Goal: Information Seeking & Learning: Learn about a topic

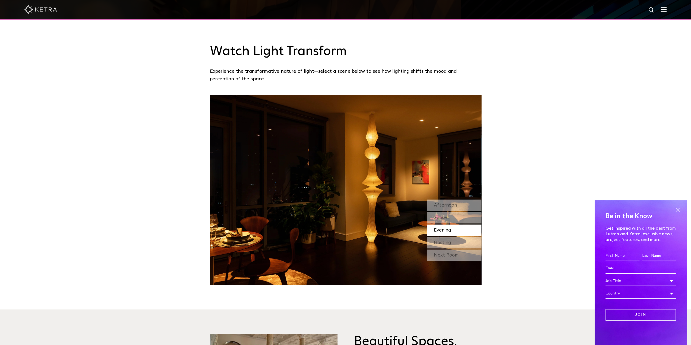
scroll to position [734, 0]
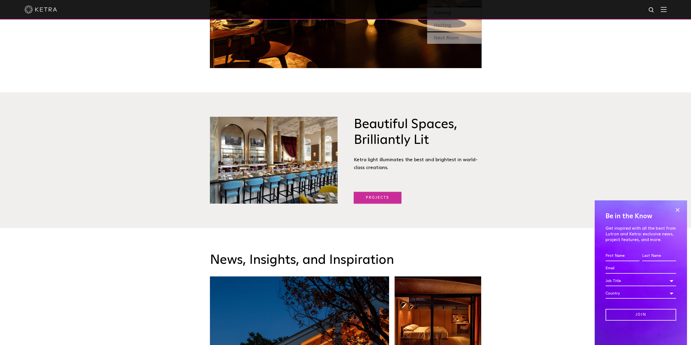
click at [385, 199] on link "Projects" at bounding box center [378, 198] width 48 height 12
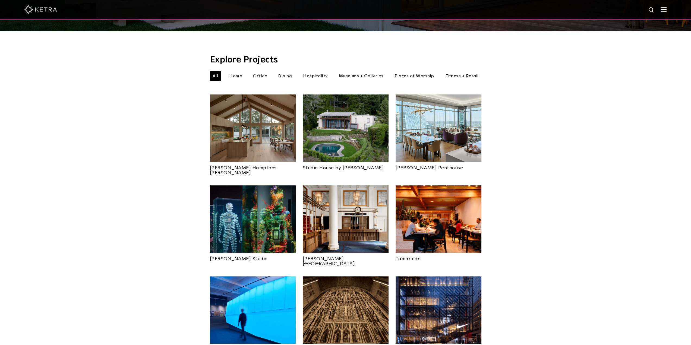
scroll to position [109, 0]
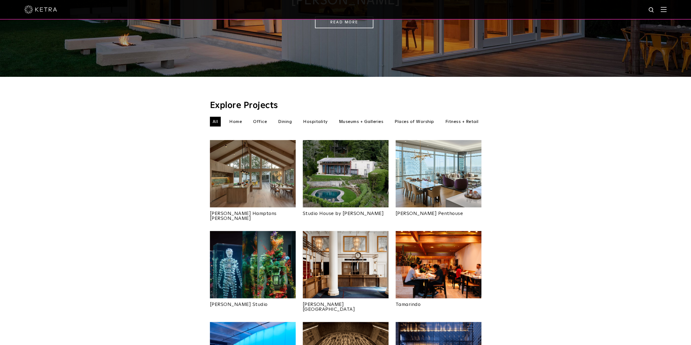
click at [242, 173] on img at bounding box center [253, 173] width 86 height 67
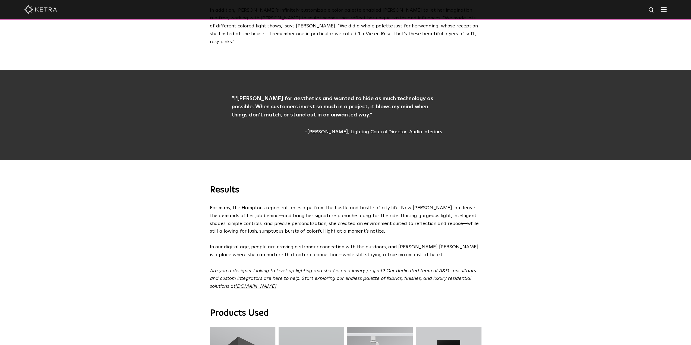
scroll to position [1792, 0]
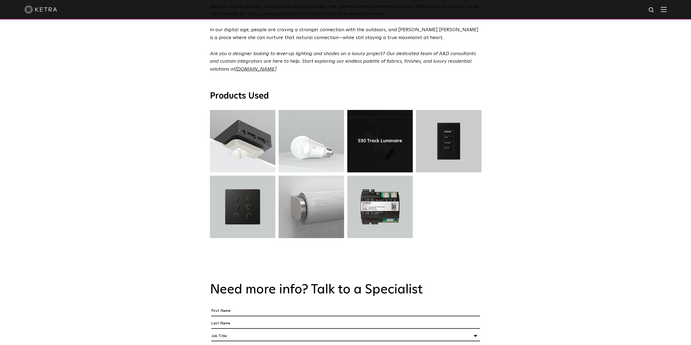
click at [362, 110] on link at bounding box center [379, 141] width 65 height 62
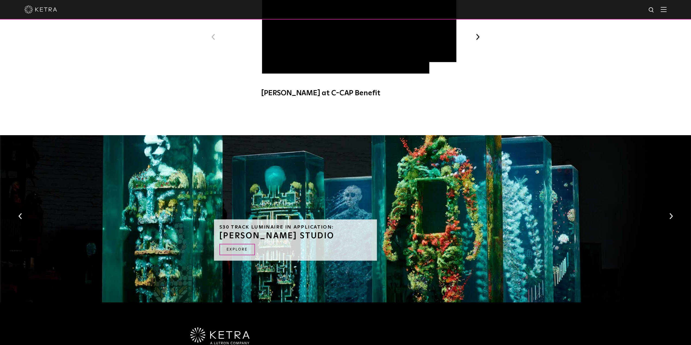
scroll to position [334, 0]
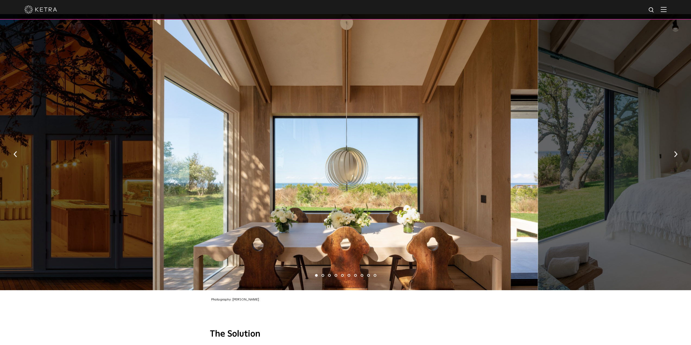
scroll to position [829, 0]
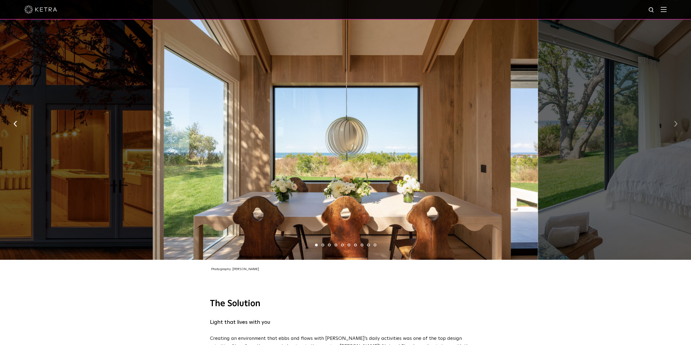
click at [673, 121] on button "button" at bounding box center [676, 123] width 12 height 19
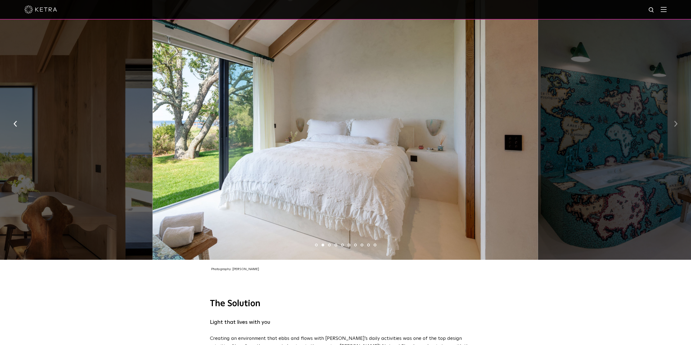
click at [673, 121] on button "button" at bounding box center [676, 123] width 12 height 19
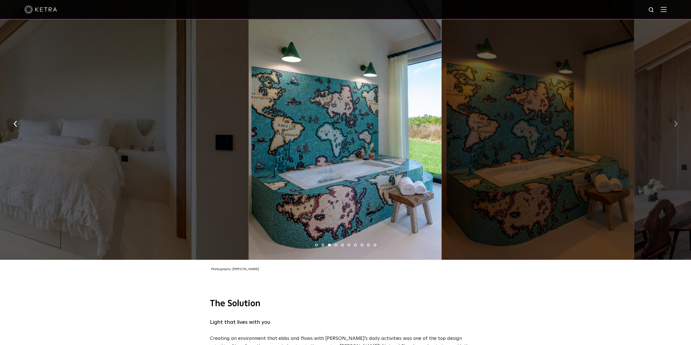
click at [673, 121] on button "button" at bounding box center [676, 123] width 12 height 19
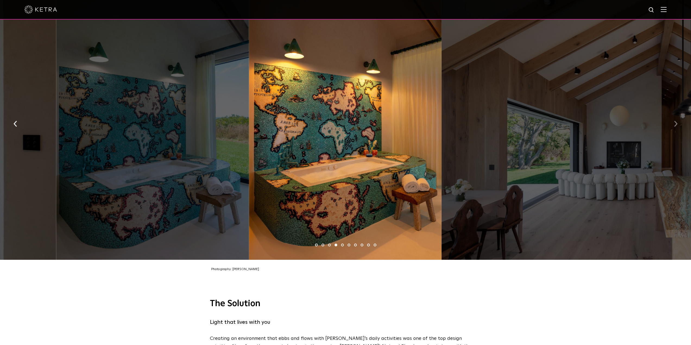
click at [673, 121] on button "button" at bounding box center [676, 123] width 12 height 19
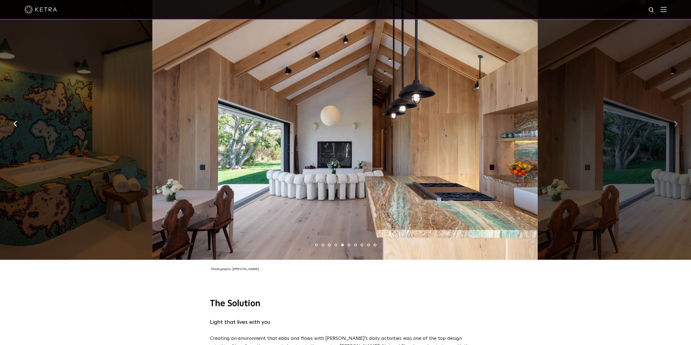
click at [673, 121] on button "button" at bounding box center [676, 123] width 12 height 19
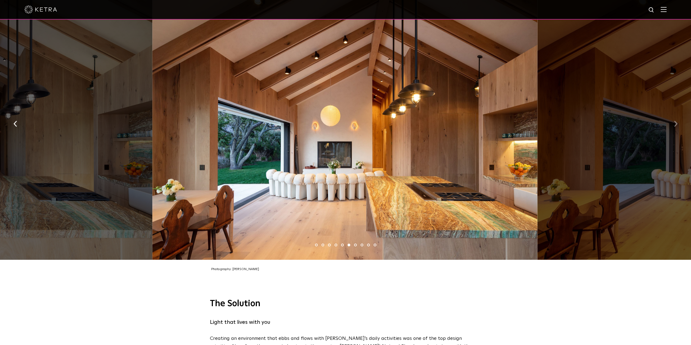
click at [675, 121] on img "button" at bounding box center [676, 124] width 4 height 6
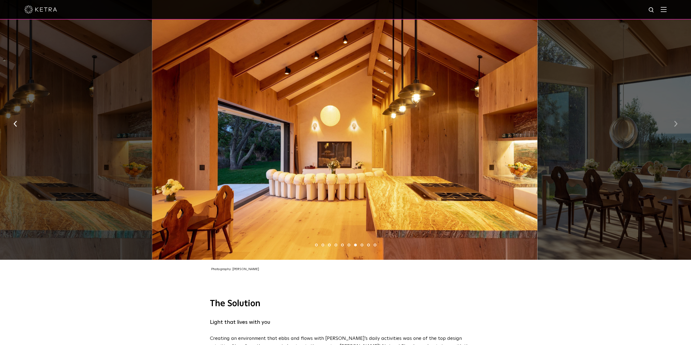
click at [675, 121] on img "button" at bounding box center [676, 124] width 4 height 6
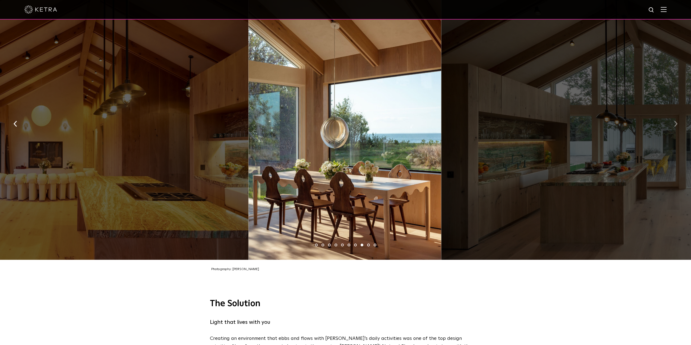
click at [675, 121] on img "button" at bounding box center [676, 124] width 4 height 6
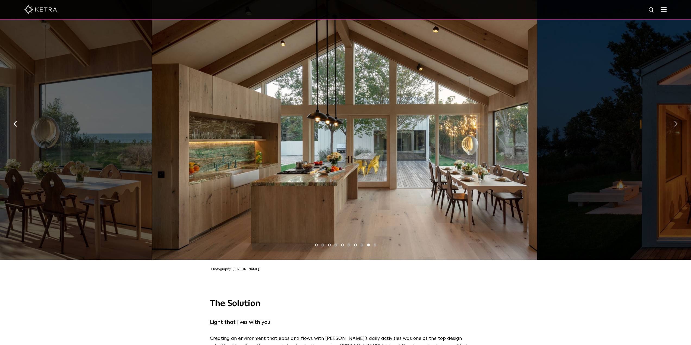
click at [675, 121] on img "button" at bounding box center [676, 124] width 4 height 6
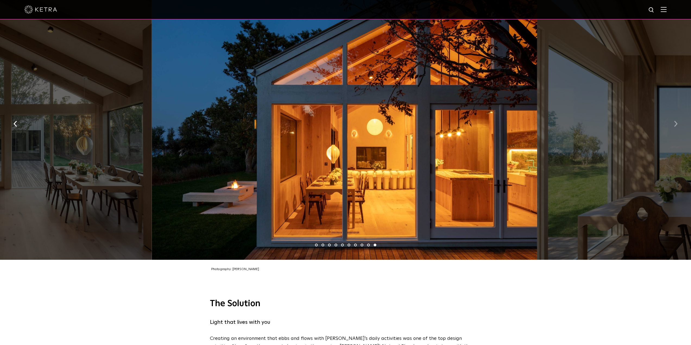
click at [675, 121] on img "button" at bounding box center [676, 124] width 4 height 6
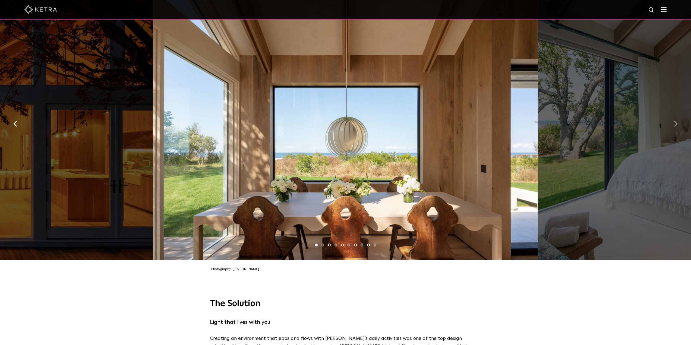
click at [677, 121] on img "button" at bounding box center [676, 124] width 4 height 6
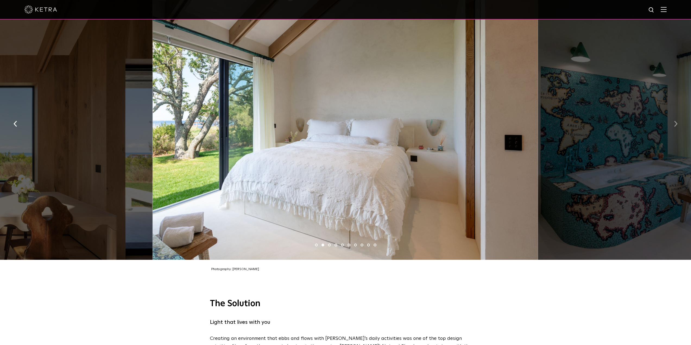
click at [677, 121] on img "button" at bounding box center [676, 124] width 4 height 6
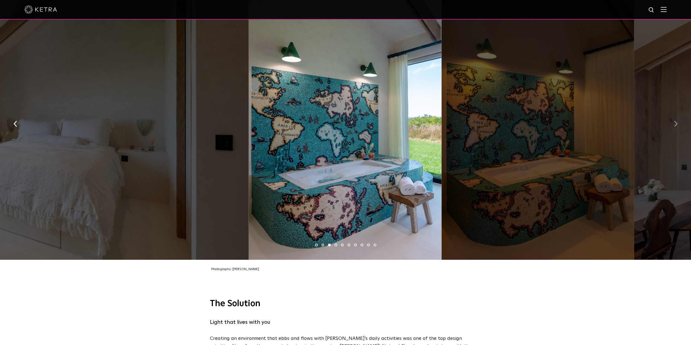
click at [677, 121] on img "button" at bounding box center [676, 124] width 4 height 6
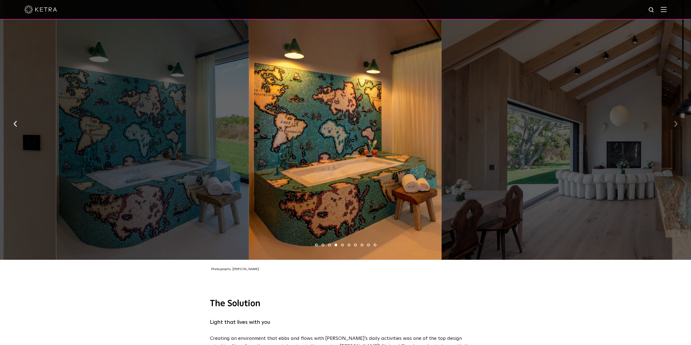
click at [677, 121] on img "button" at bounding box center [676, 124] width 4 height 6
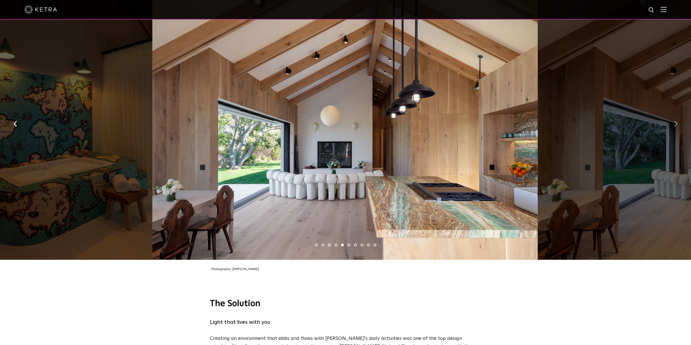
click at [677, 121] on img "button" at bounding box center [676, 124] width 4 height 6
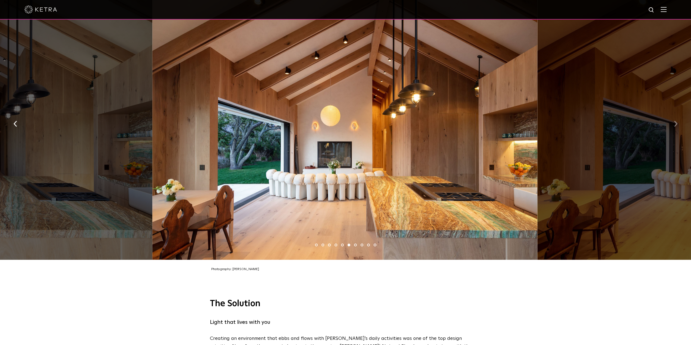
click at [677, 121] on img "button" at bounding box center [676, 124] width 4 height 6
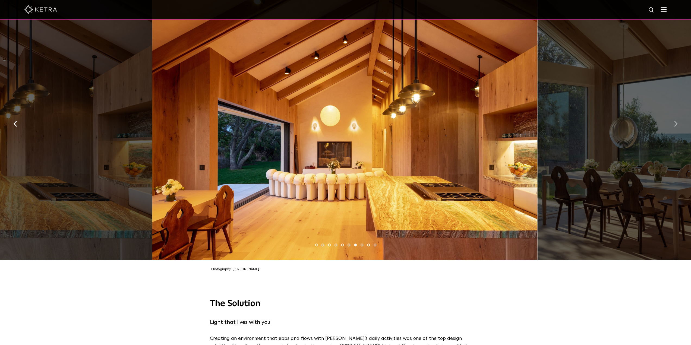
click at [677, 121] on img "button" at bounding box center [676, 124] width 4 height 6
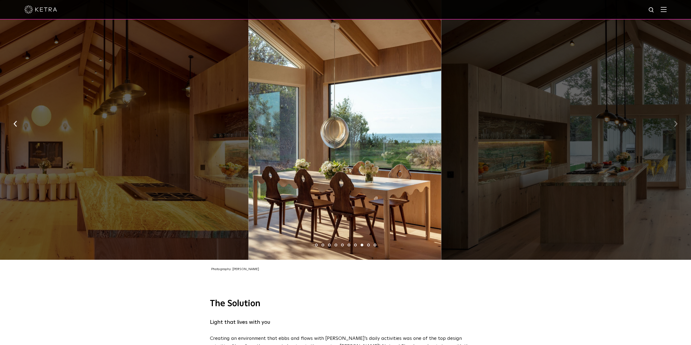
click at [677, 121] on img "button" at bounding box center [676, 124] width 4 height 6
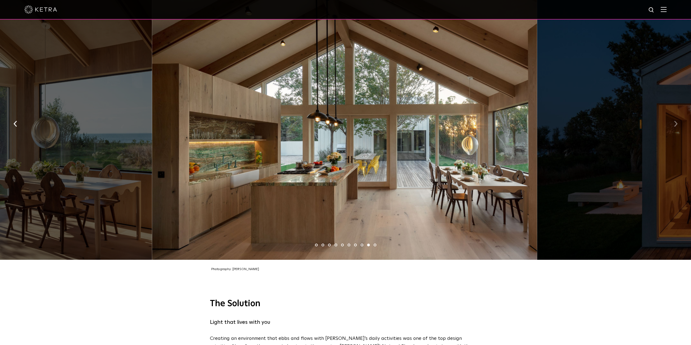
click at [677, 121] on img "button" at bounding box center [676, 124] width 4 height 6
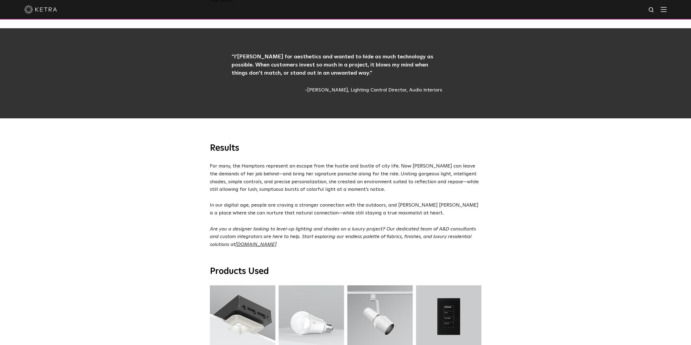
scroll to position [1780, 0]
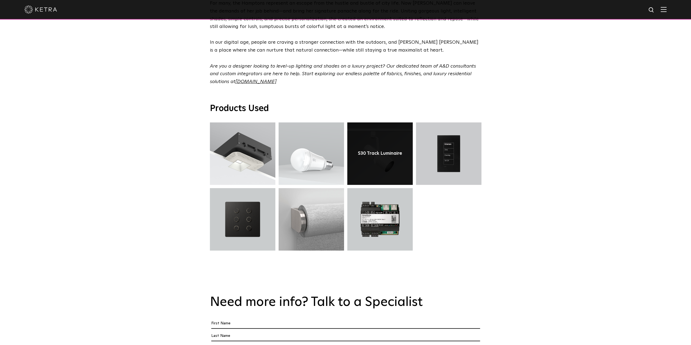
click at [379, 127] on link at bounding box center [379, 153] width 65 height 62
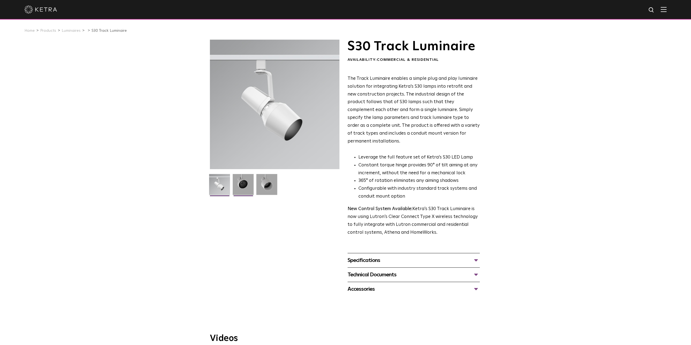
click at [246, 192] on img at bounding box center [243, 186] width 21 height 25
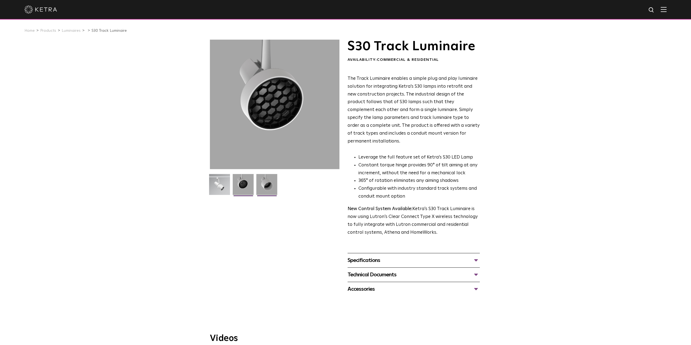
click at [267, 190] on img at bounding box center [266, 186] width 21 height 25
